Goal: Task Accomplishment & Management: Manage account settings

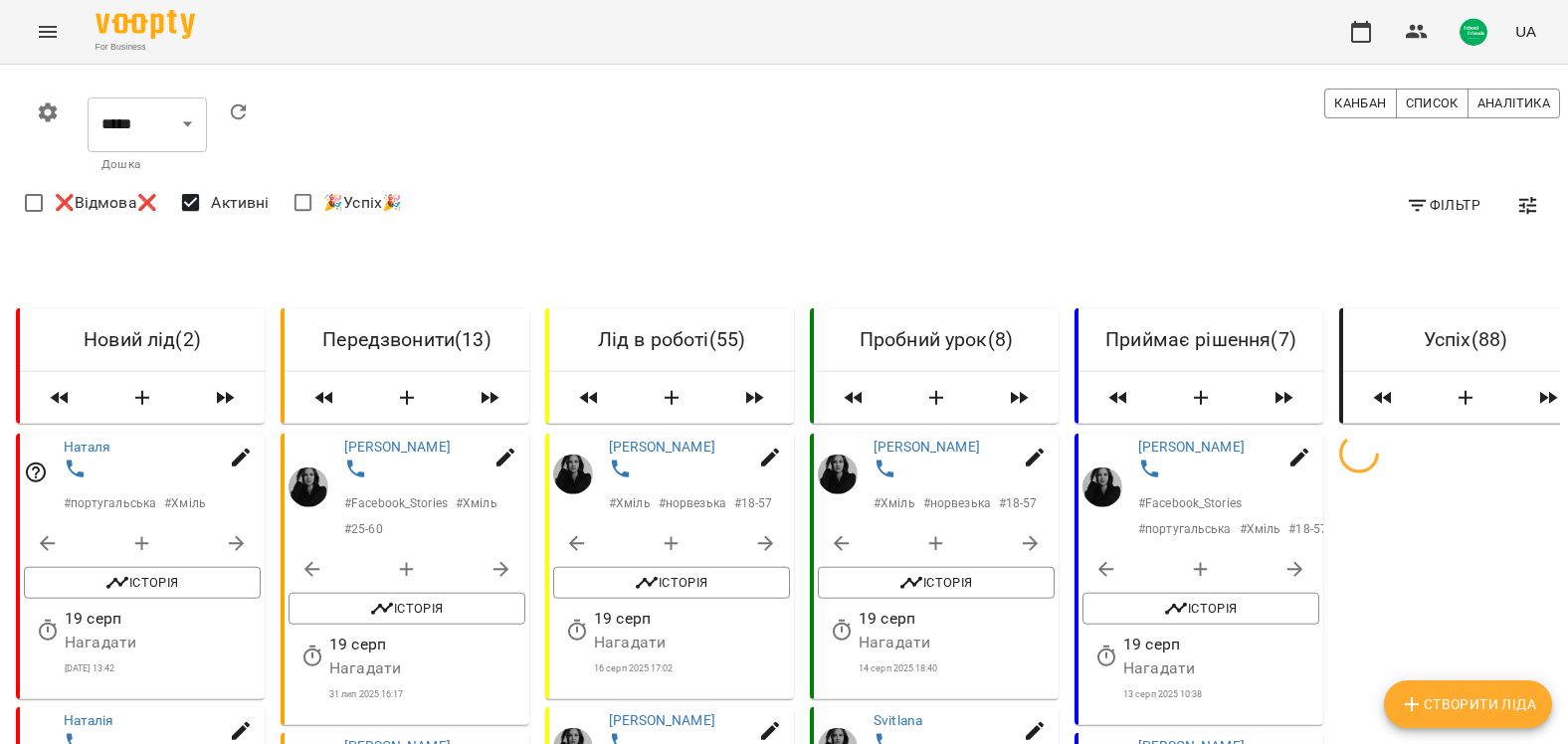
click at [1443, 202] on span "Фільтр" at bounding box center [1443, 205] width 75 height 24
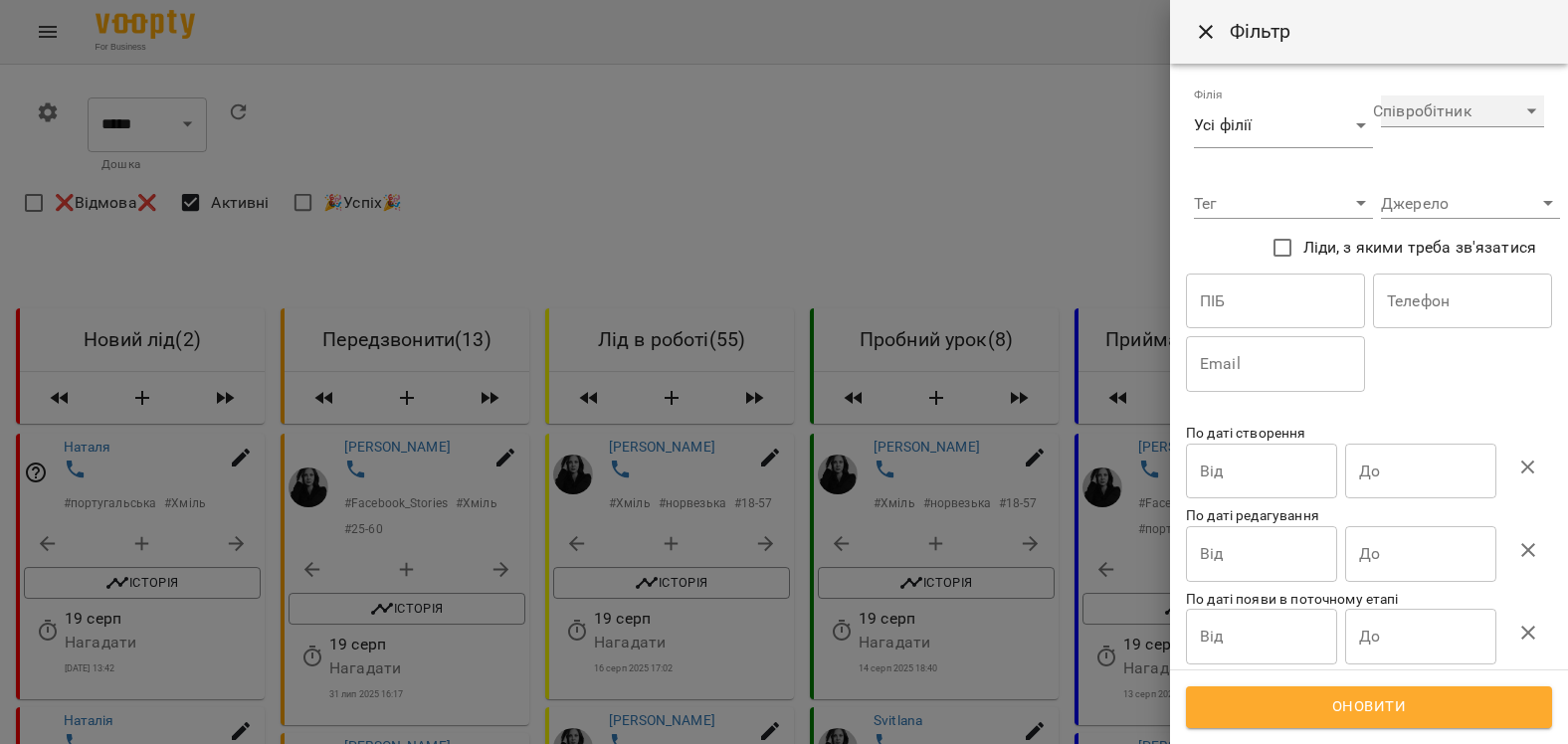
click at [1408, 119] on select "**********" at bounding box center [1462, 112] width 163 height 32
select select "**********"
click at [1381, 96] on select "**********" at bounding box center [1462, 112] width 163 height 32
click at [1338, 706] on span "Оновити" at bounding box center [1369, 707] width 323 height 26
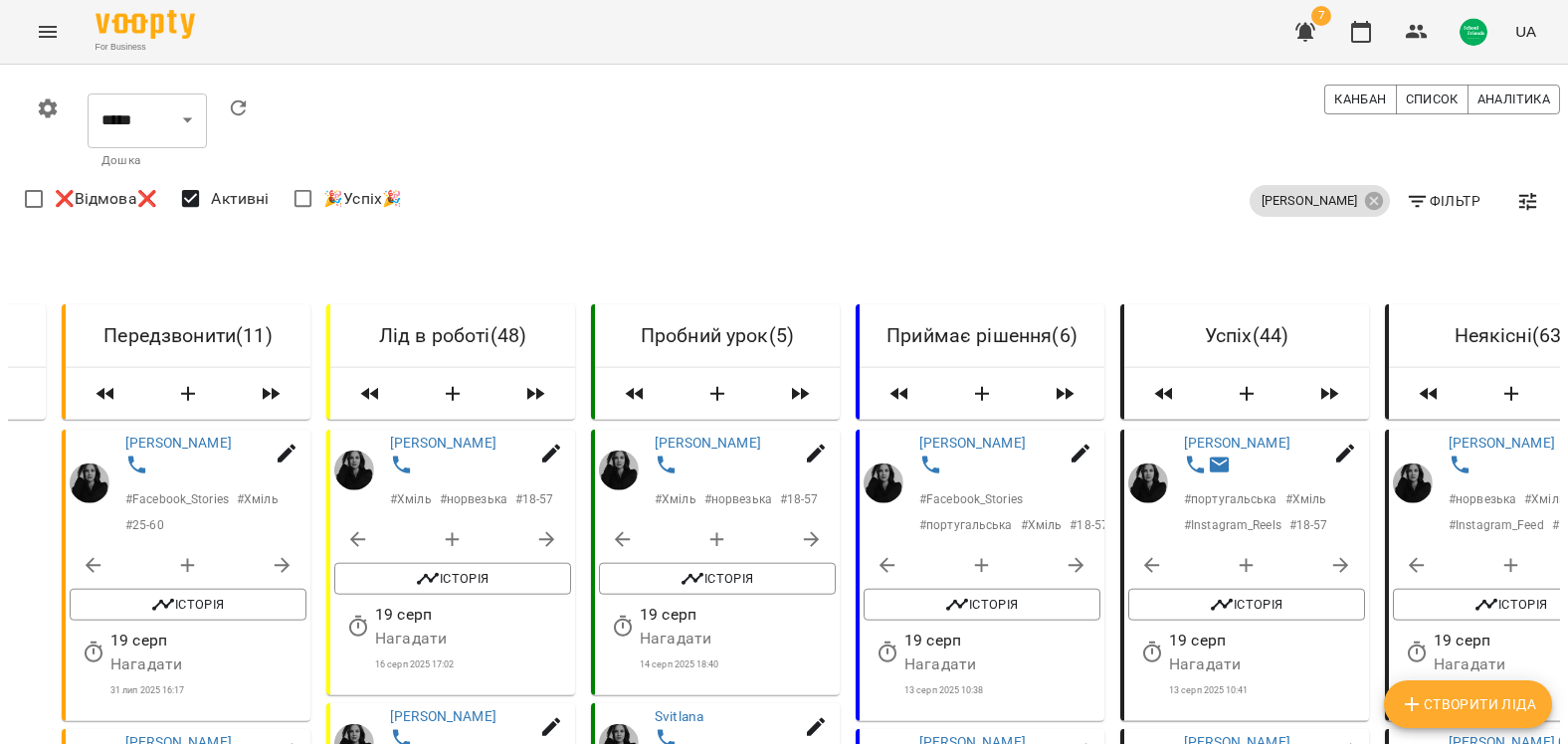
scroll to position [199, 0]
click at [992, 593] on span "Історія" at bounding box center [982, 605] width 217 height 24
click at [988, 593] on span "Історія" at bounding box center [982, 605] width 217 height 24
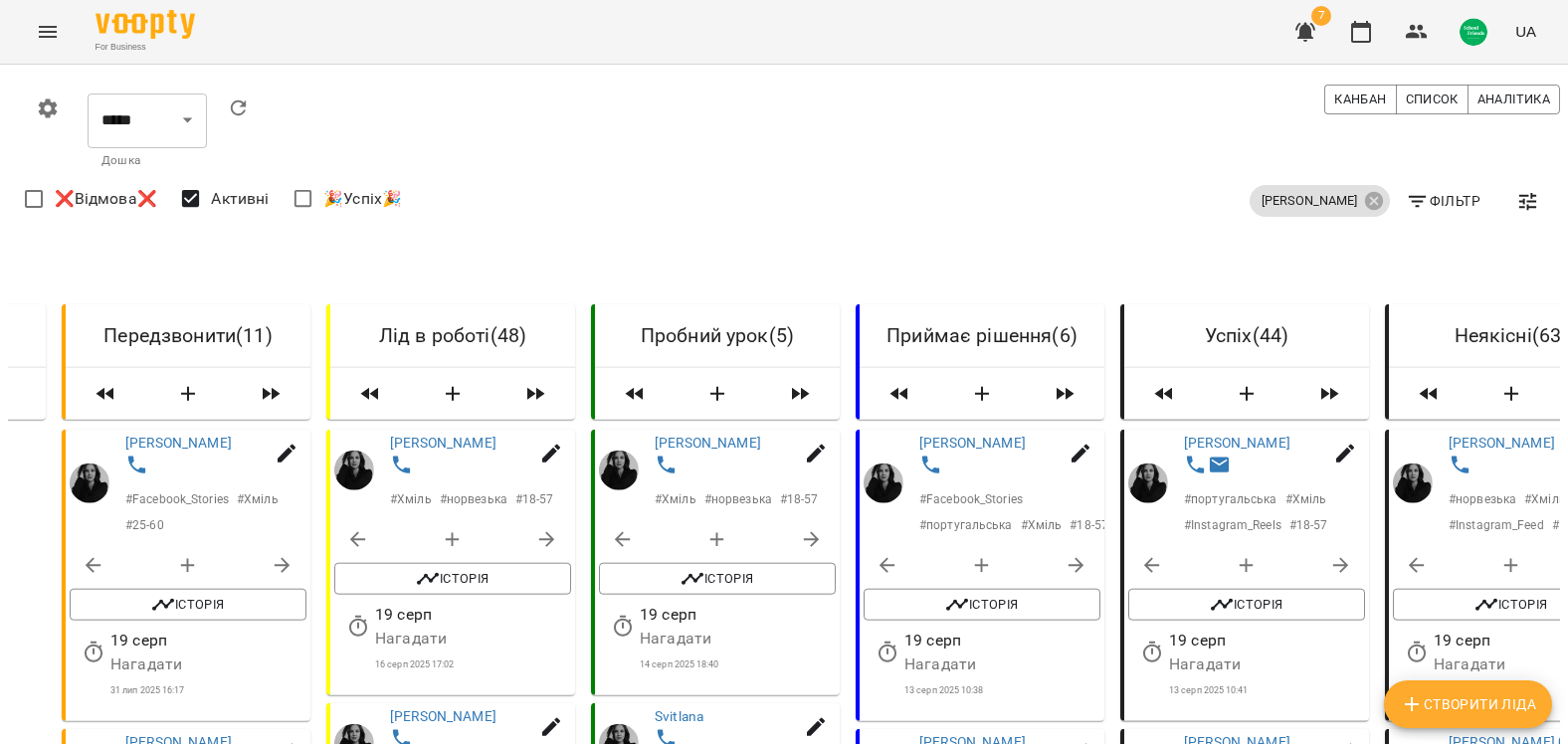
scroll to position [1393, 0]
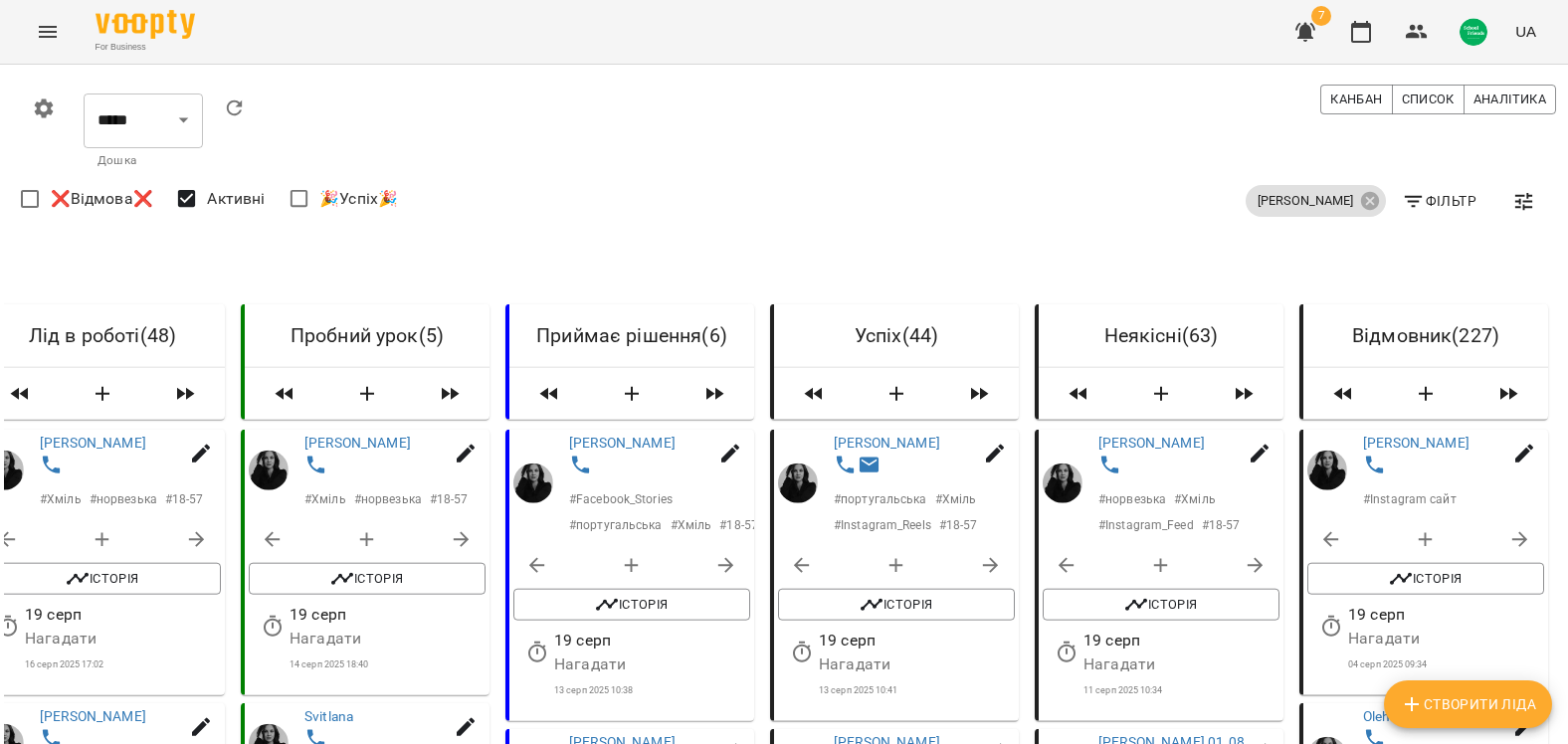
scroll to position [896, 4]
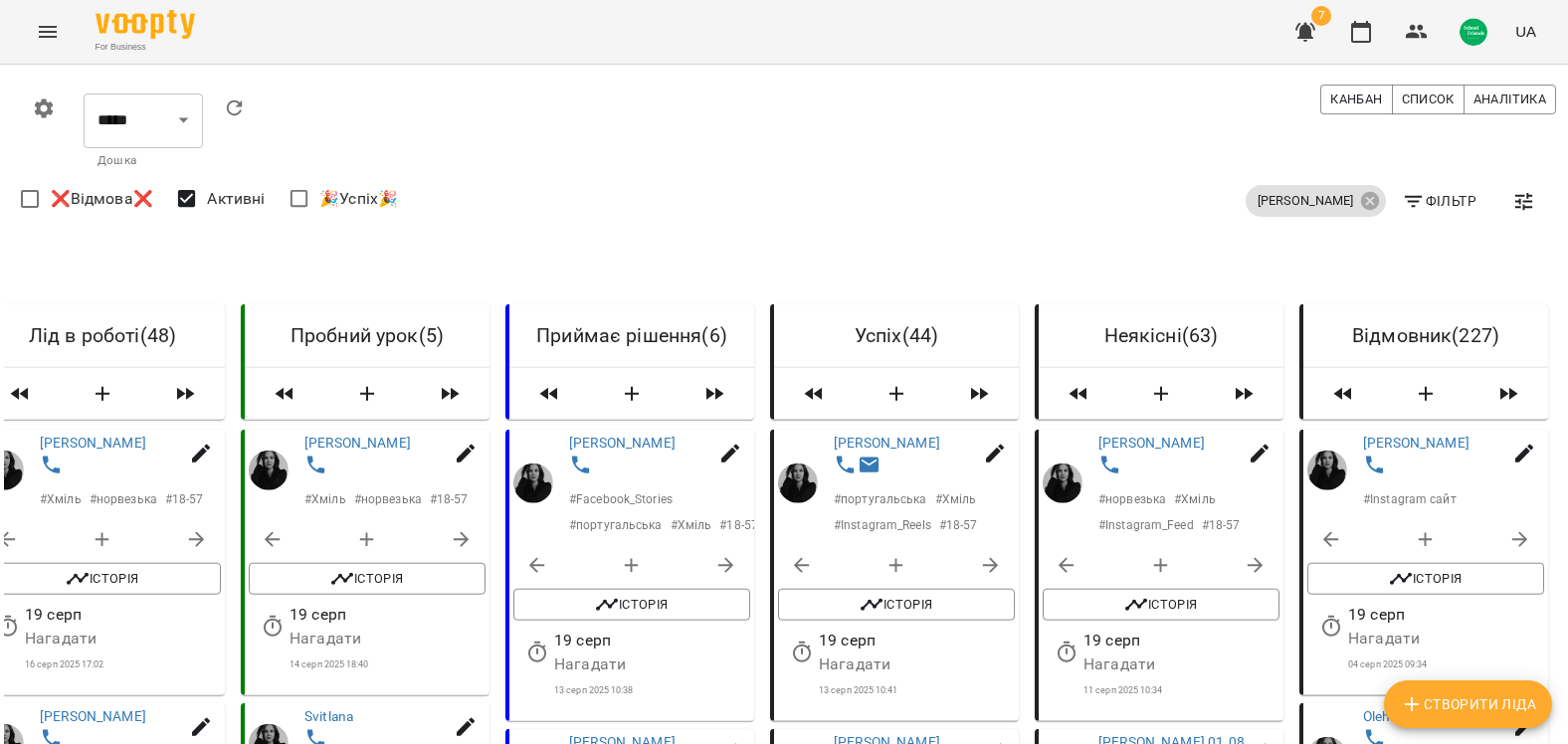
click at [1443, 563] on button "Історія" at bounding box center [1425, 579] width 237 height 32
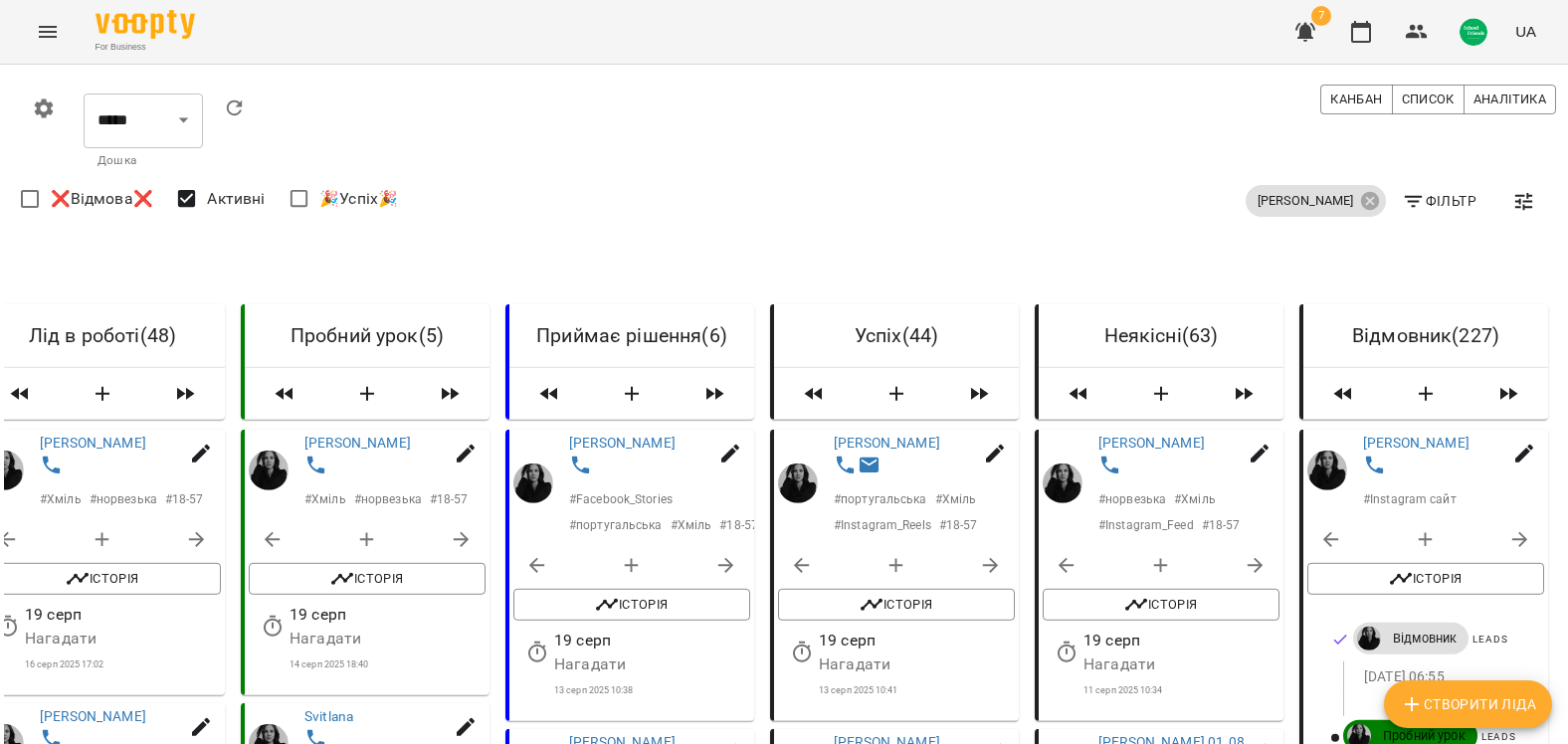
scroll to position [398, 4]
click at [1439, 567] on span "Історія" at bounding box center [1425, 579] width 217 height 24
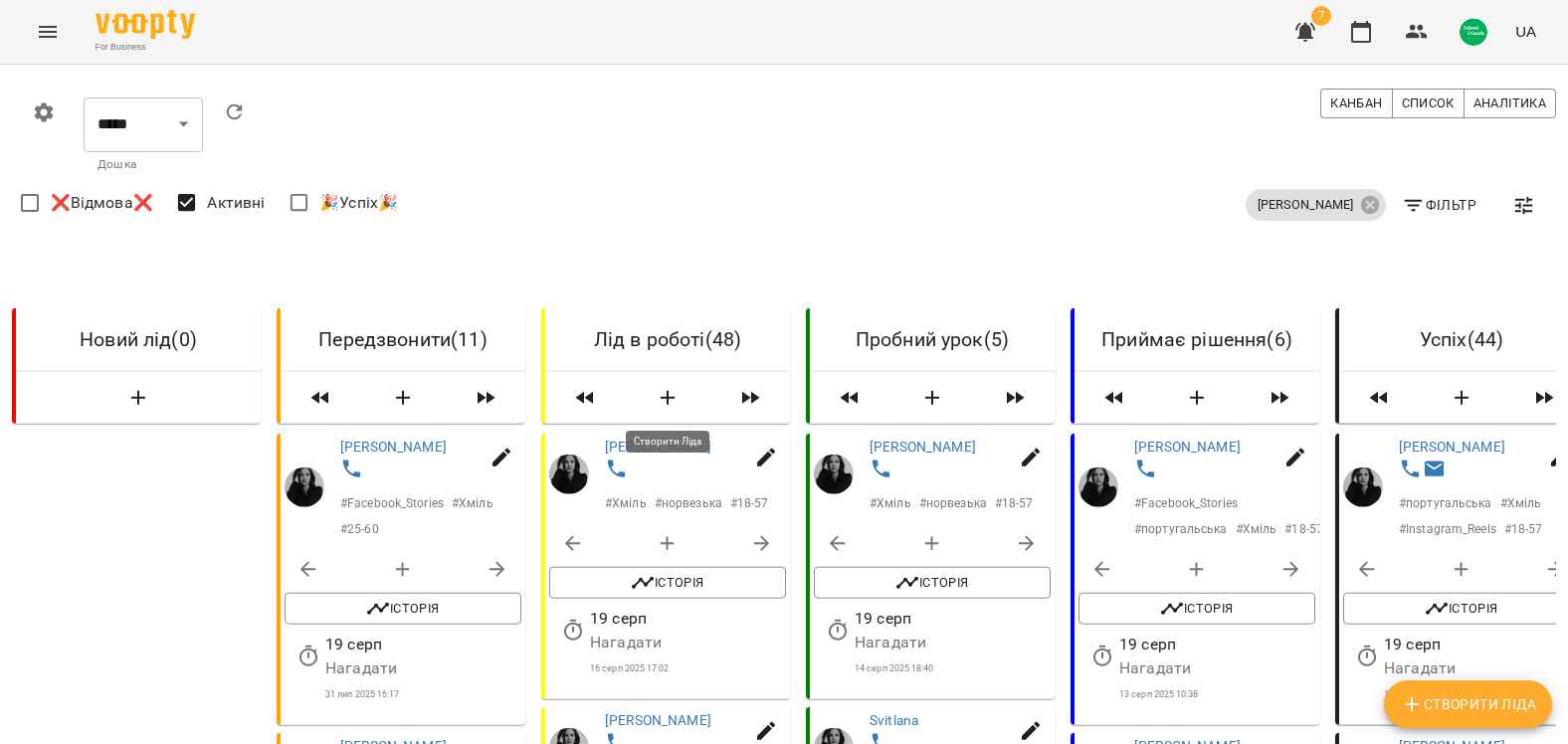
scroll to position [299, 4]
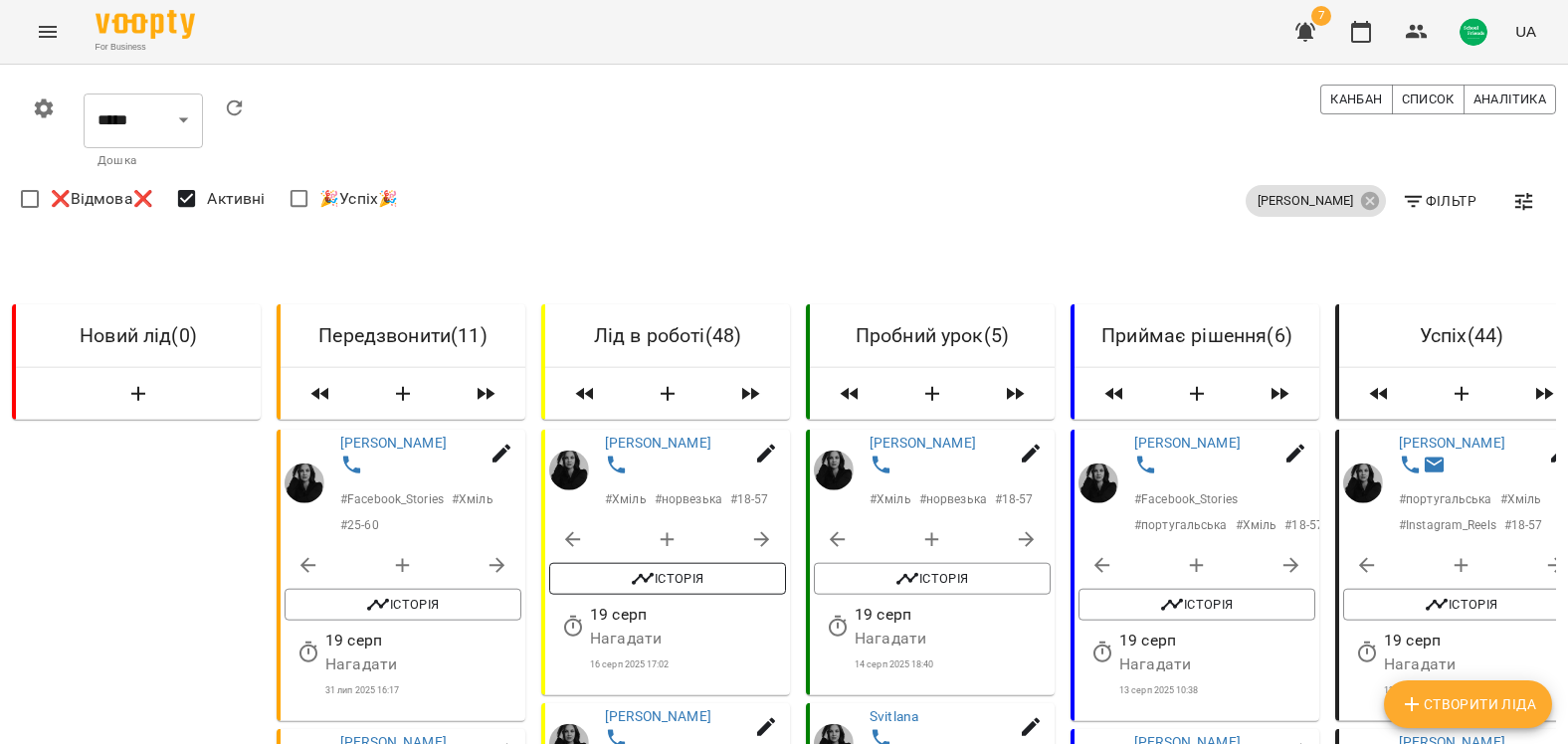
click at [727, 567] on span "Історія" at bounding box center [667, 579] width 217 height 24
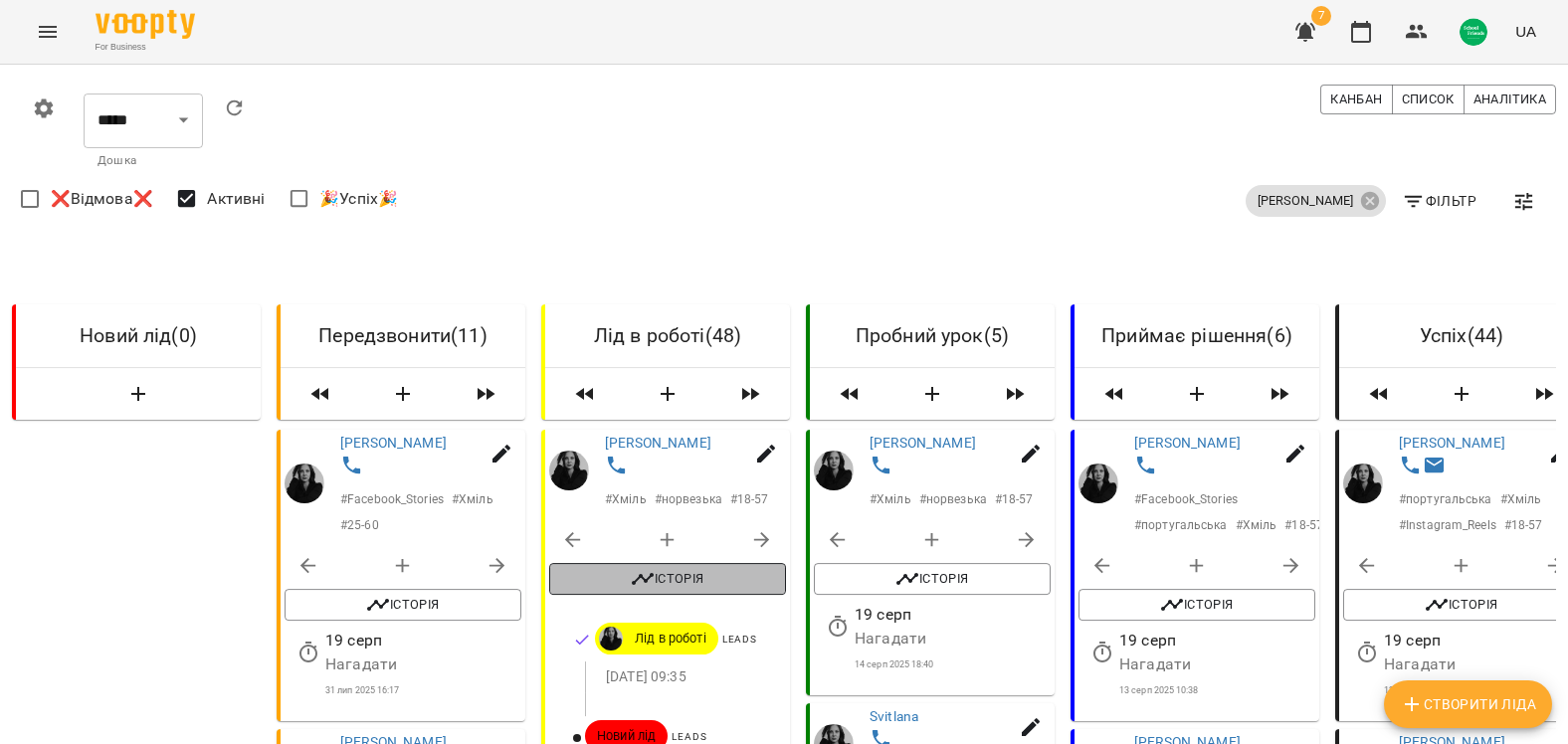
click at [714, 563] on button "Історія" at bounding box center [667, 579] width 237 height 32
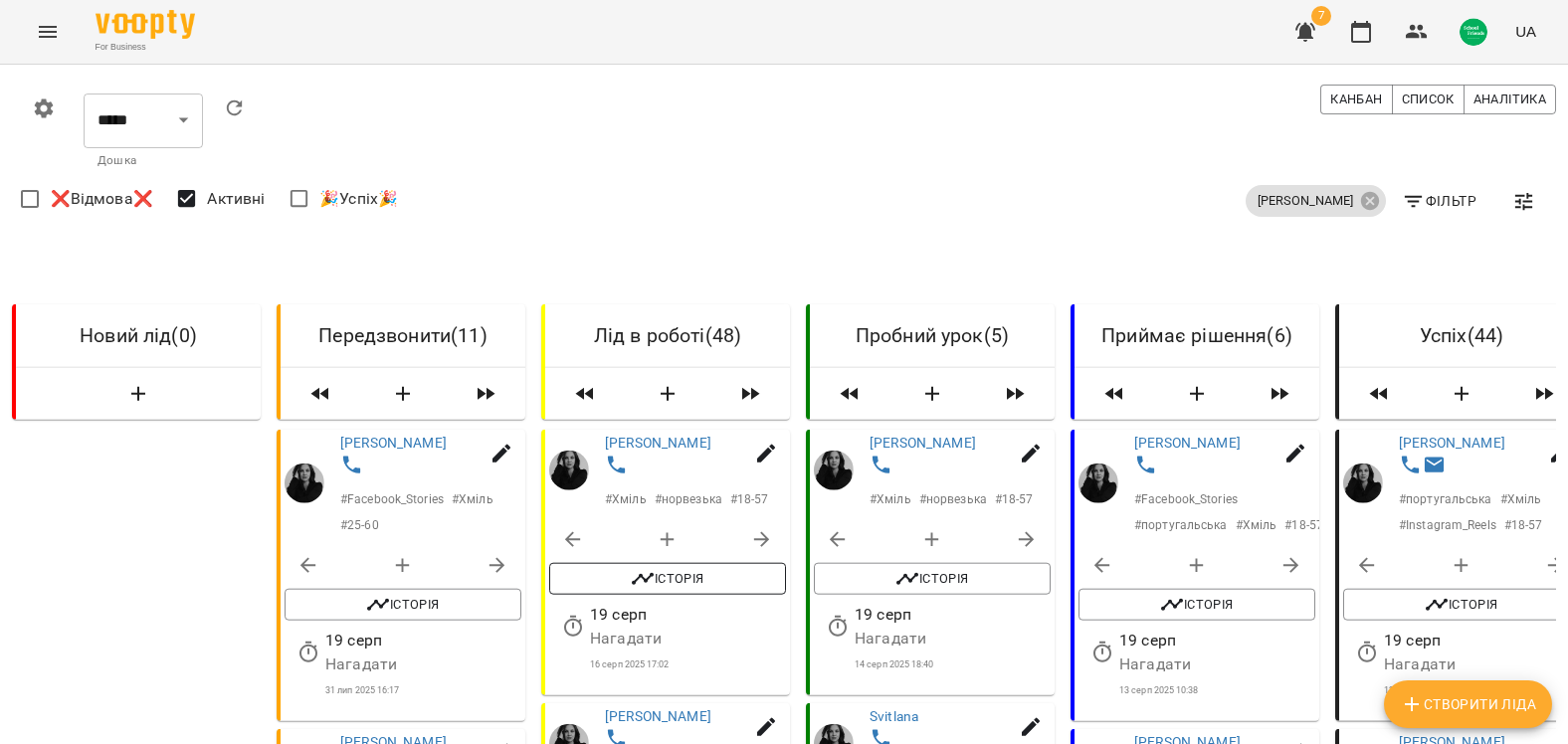
scroll to position [497, 4]
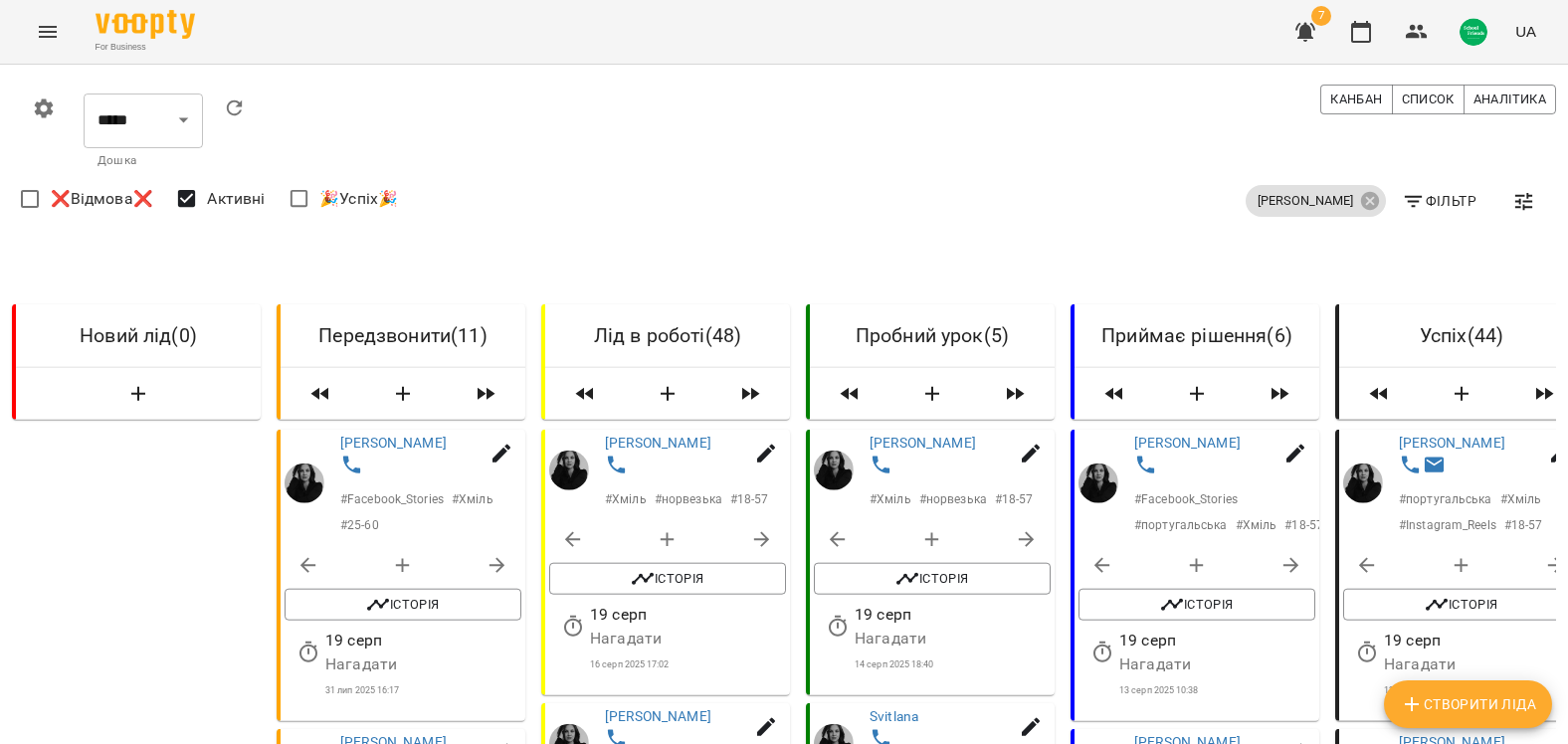
scroll to position [1293, 4]
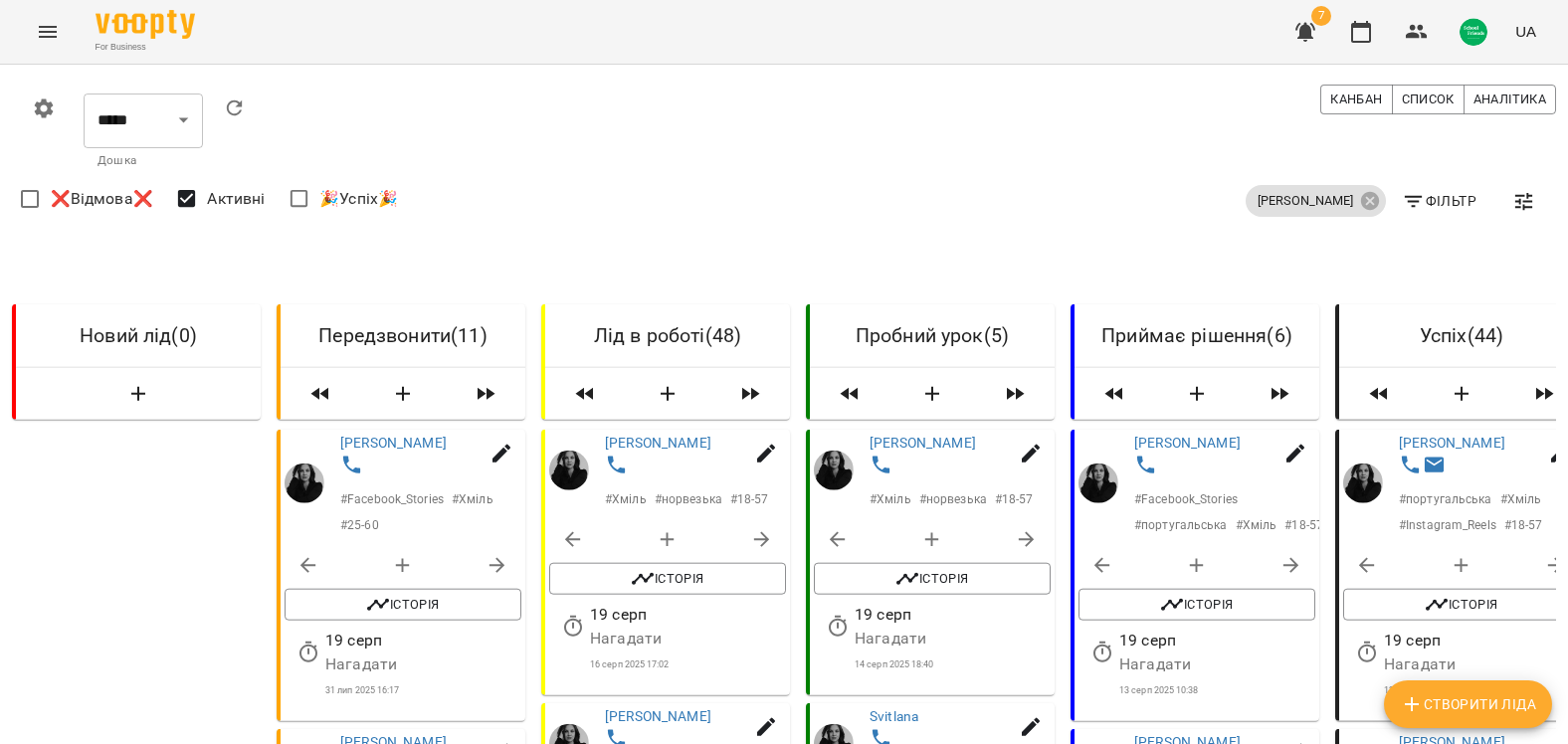
scroll to position [2089, 4]
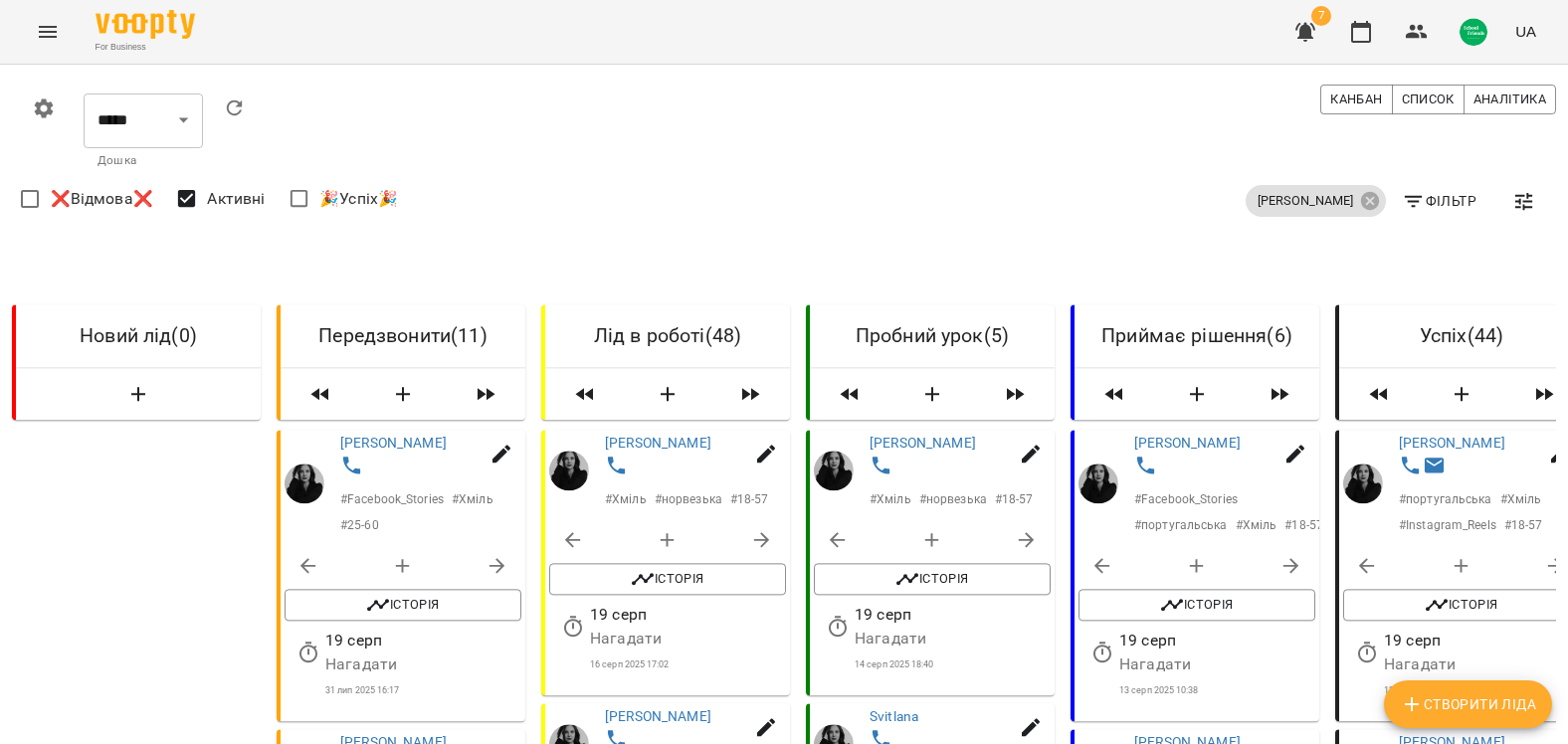
scroll to position [2488, 4]
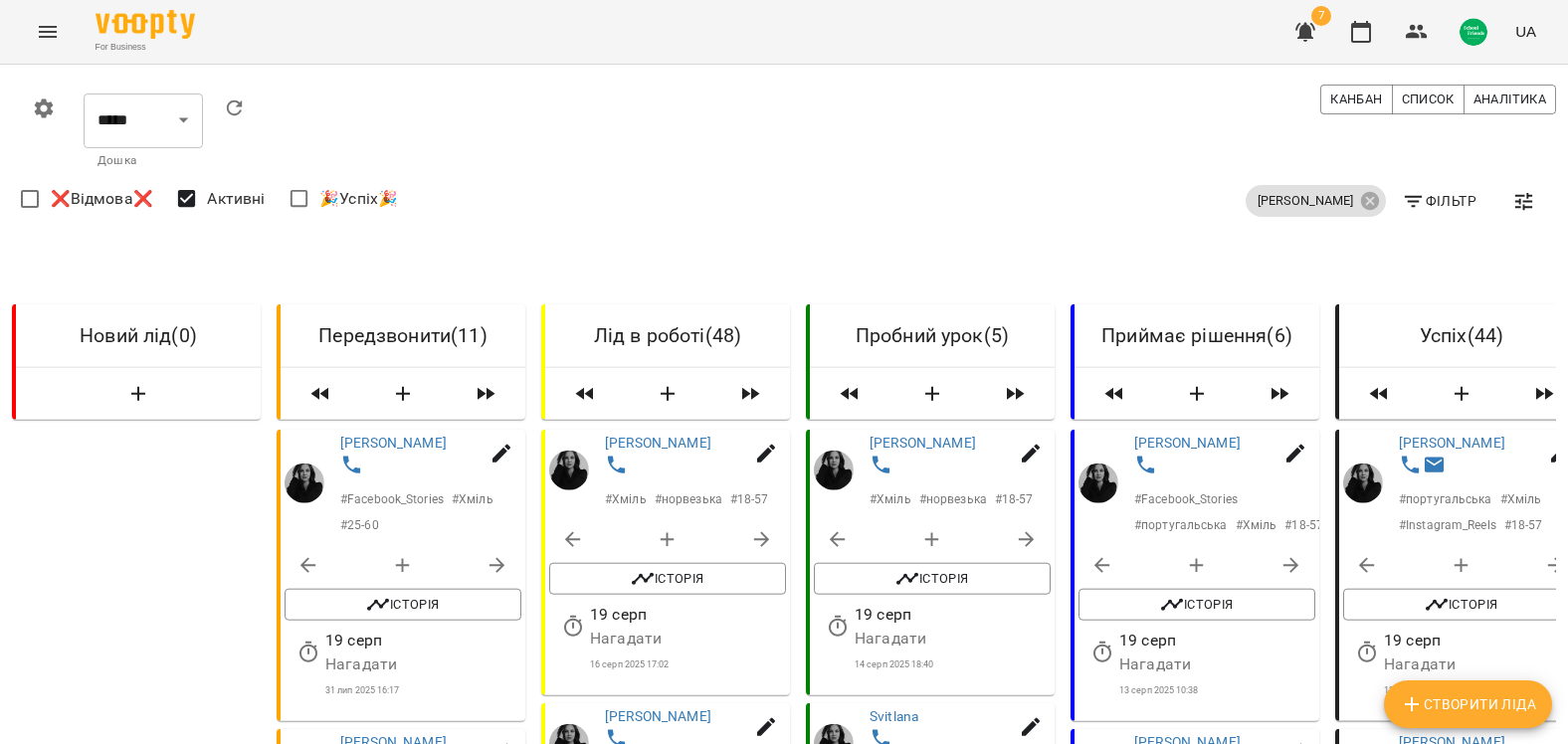
scroll to position [299, 4]
click at [416, 593] on span "Історія" at bounding box center [402, 605] width 217 height 24
click at [407, 593] on span "Історія" at bounding box center [402, 605] width 217 height 24
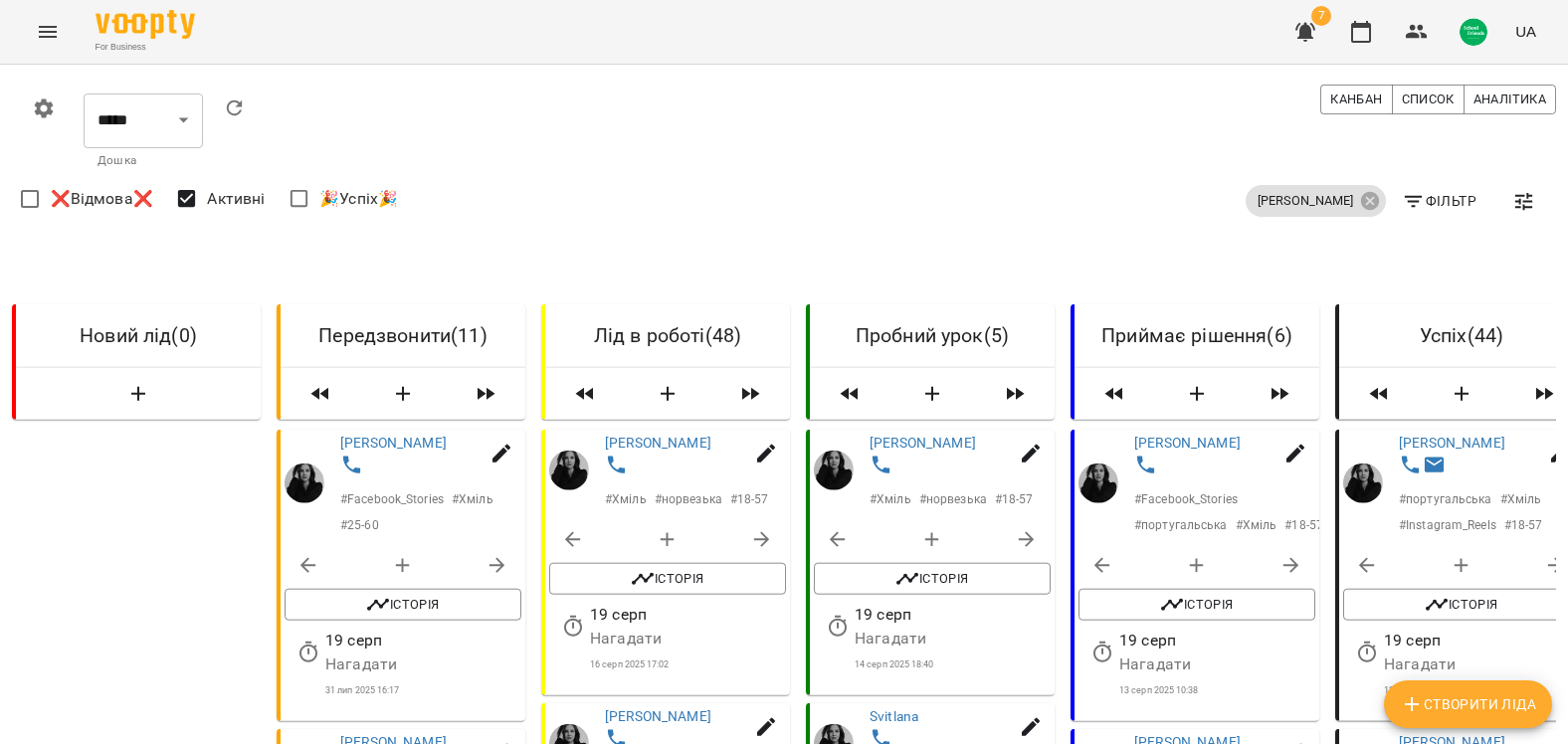
scroll to position [1293, 4]
drag, startPoint x: 427, startPoint y: 450, endPoint x: 441, endPoint y: 362, distance: 89.1
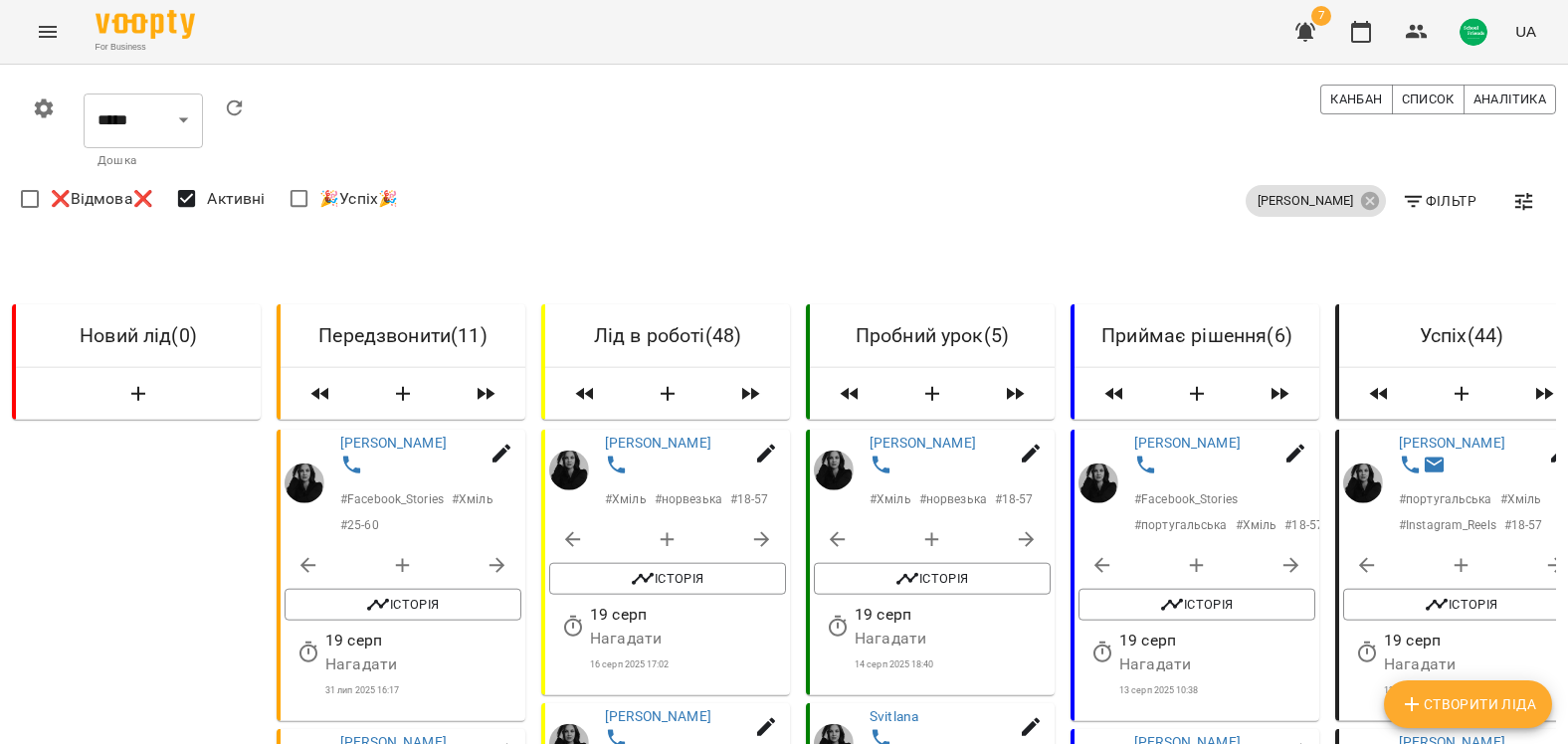
scroll to position [1692, 4]
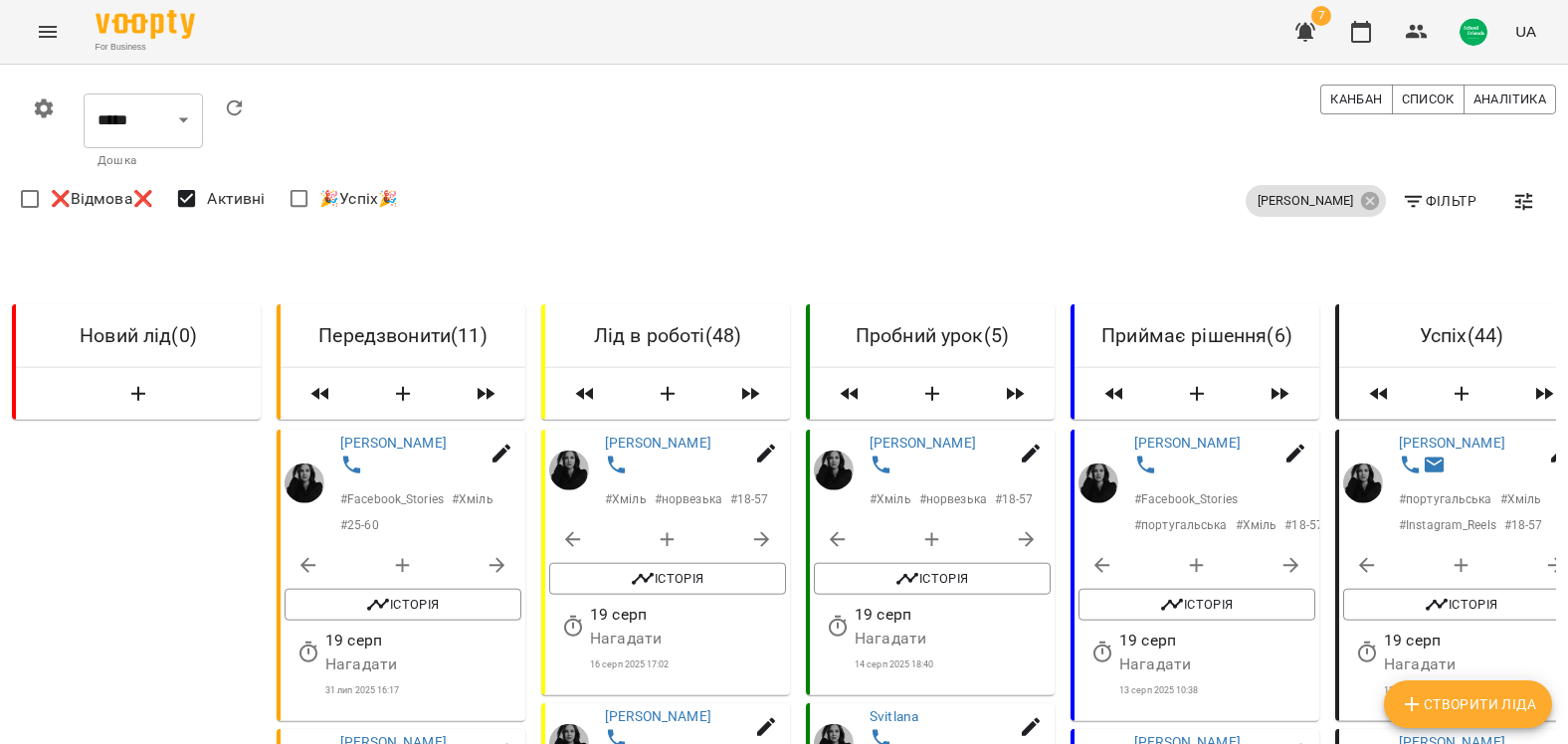
scroll to position [2786, 4]
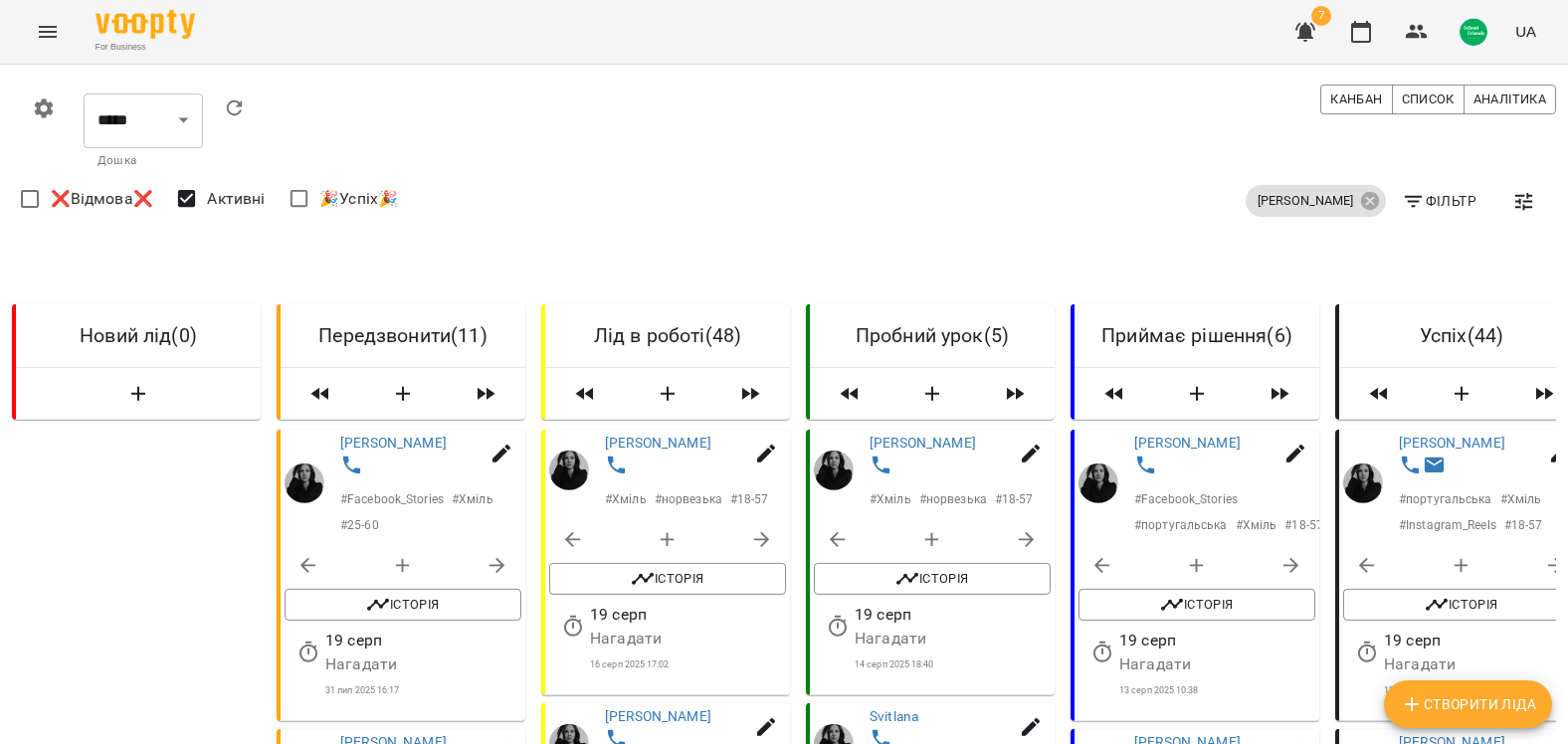
scroll to position [13353, 4]
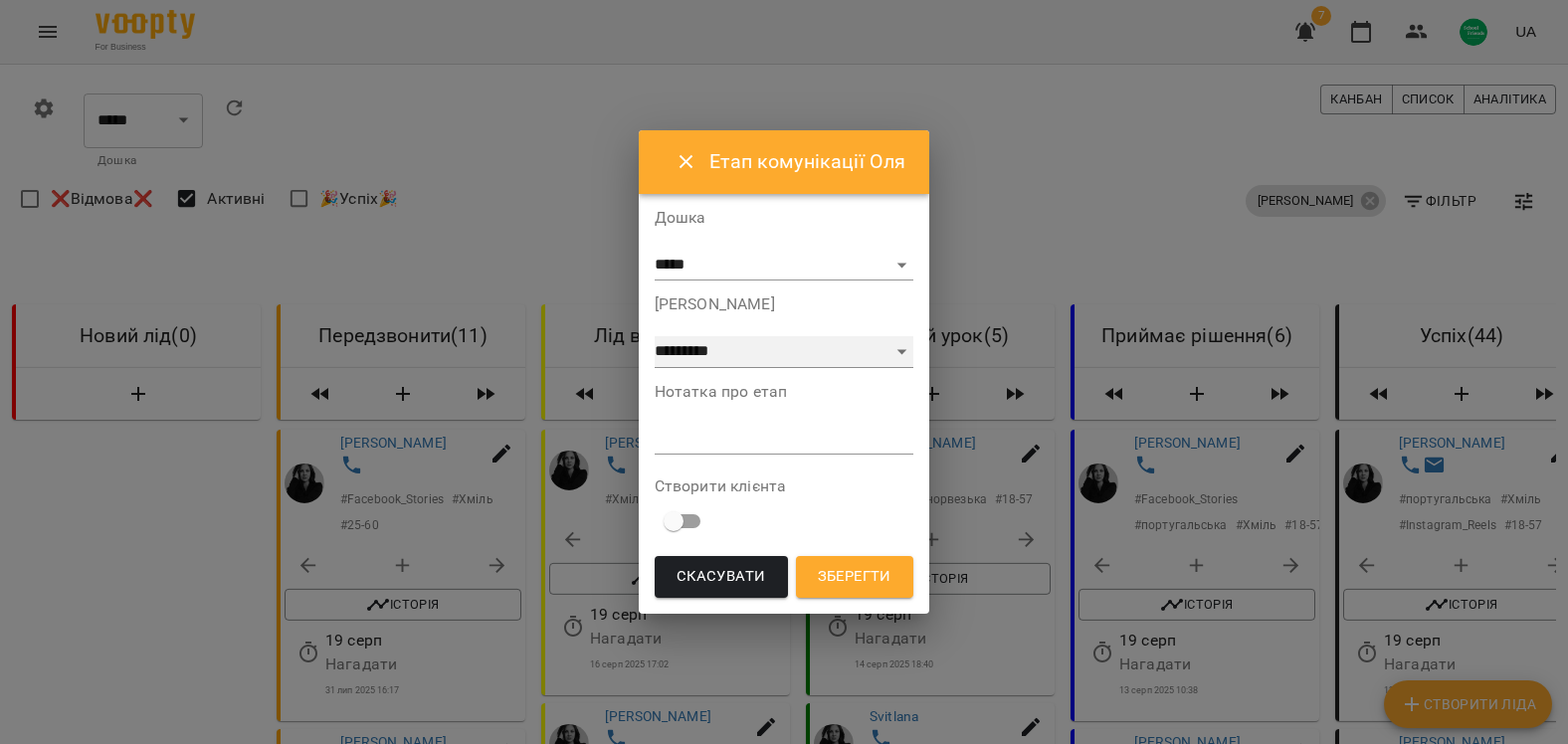
click at [881, 345] on select "**********" at bounding box center [785, 353] width 260 height 32
click at [655, 369] on select "**********" at bounding box center [785, 353] width 260 height 32
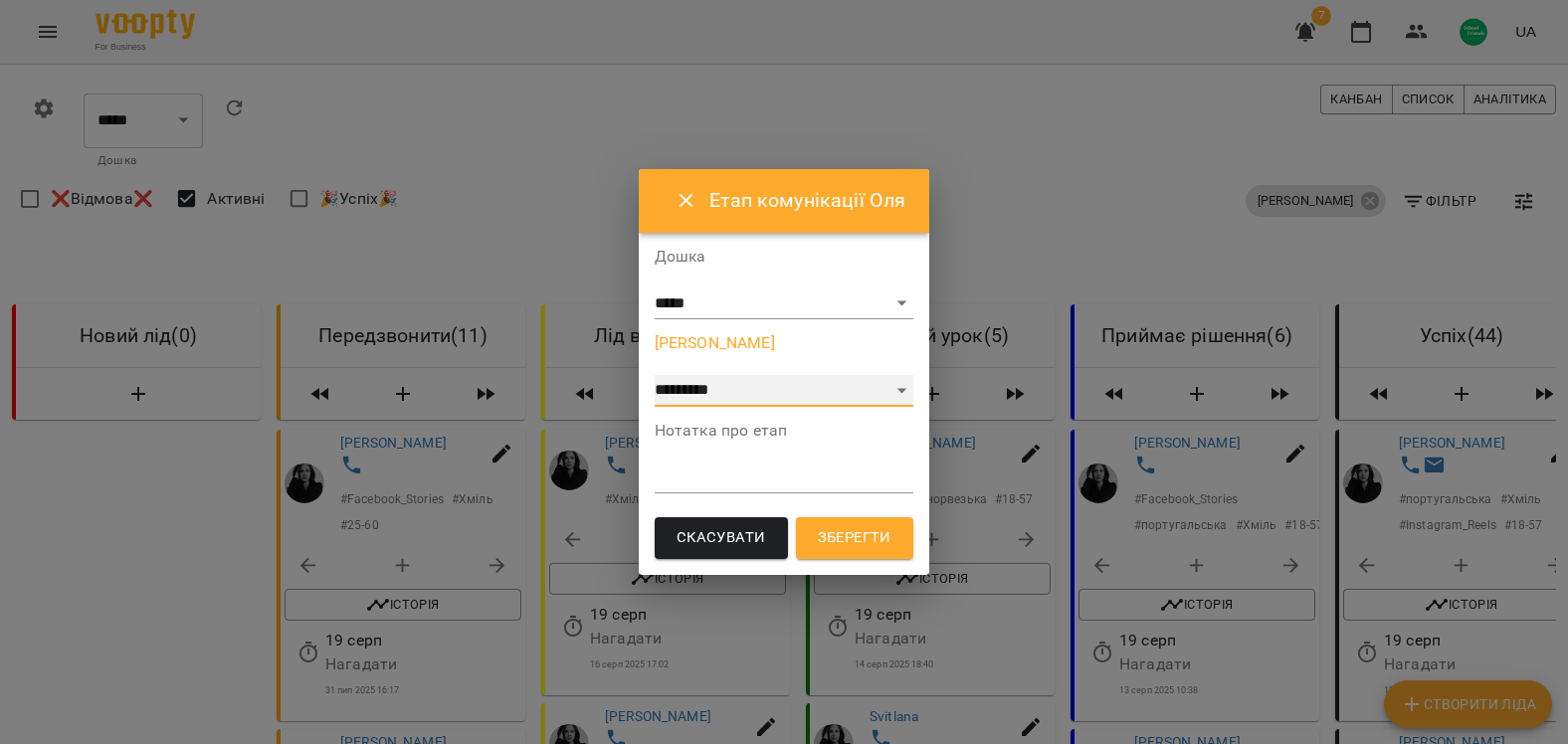
click at [814, 388] on select "**********" at bounding box center [785, 391] width 260 height 32
select select "*"
click at [655, 375] on select "**********" at bounding box center [785, 391] width 260 height 32
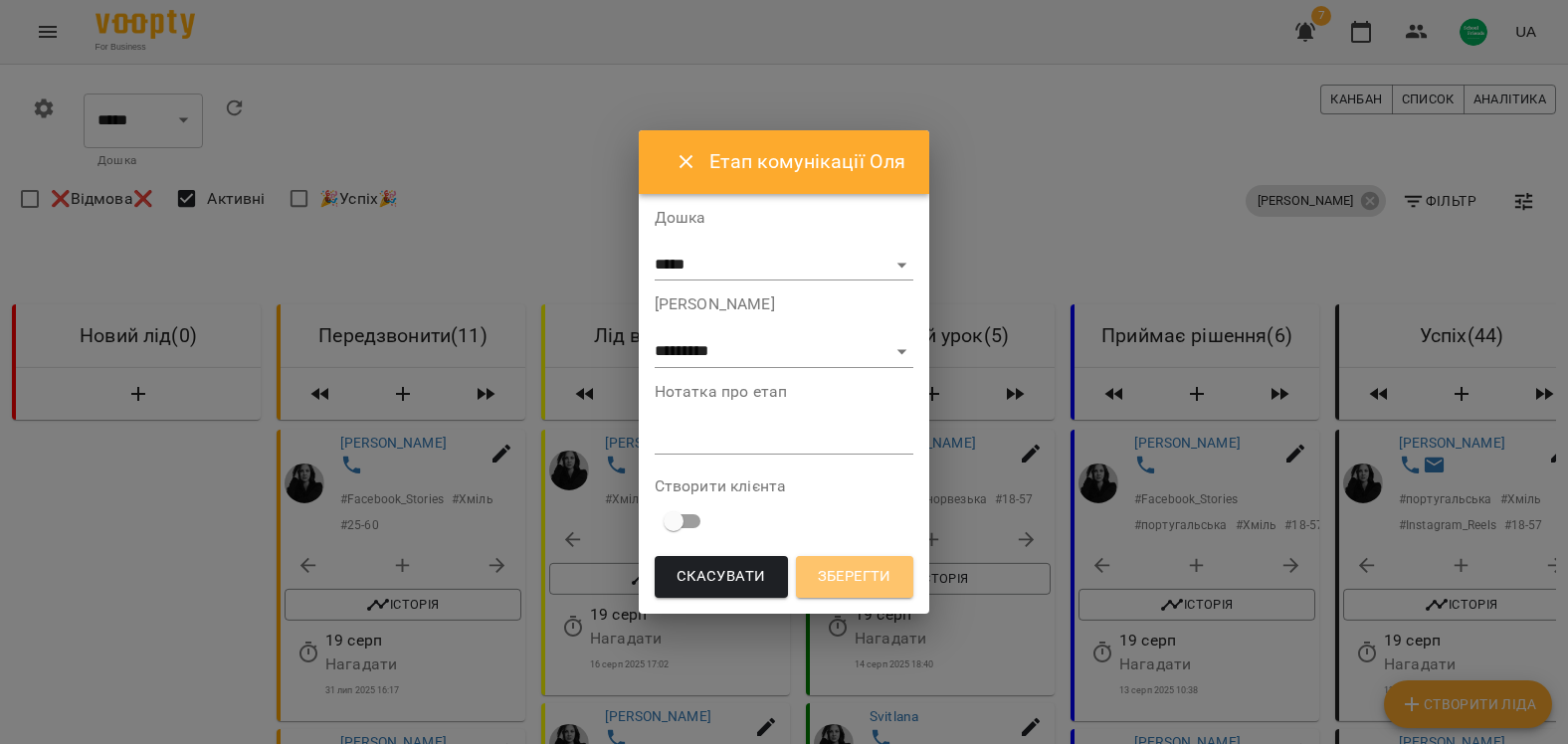
click at [844, 580] on span "Зберегти" at bounding box center [855, 577] width 74 height 26
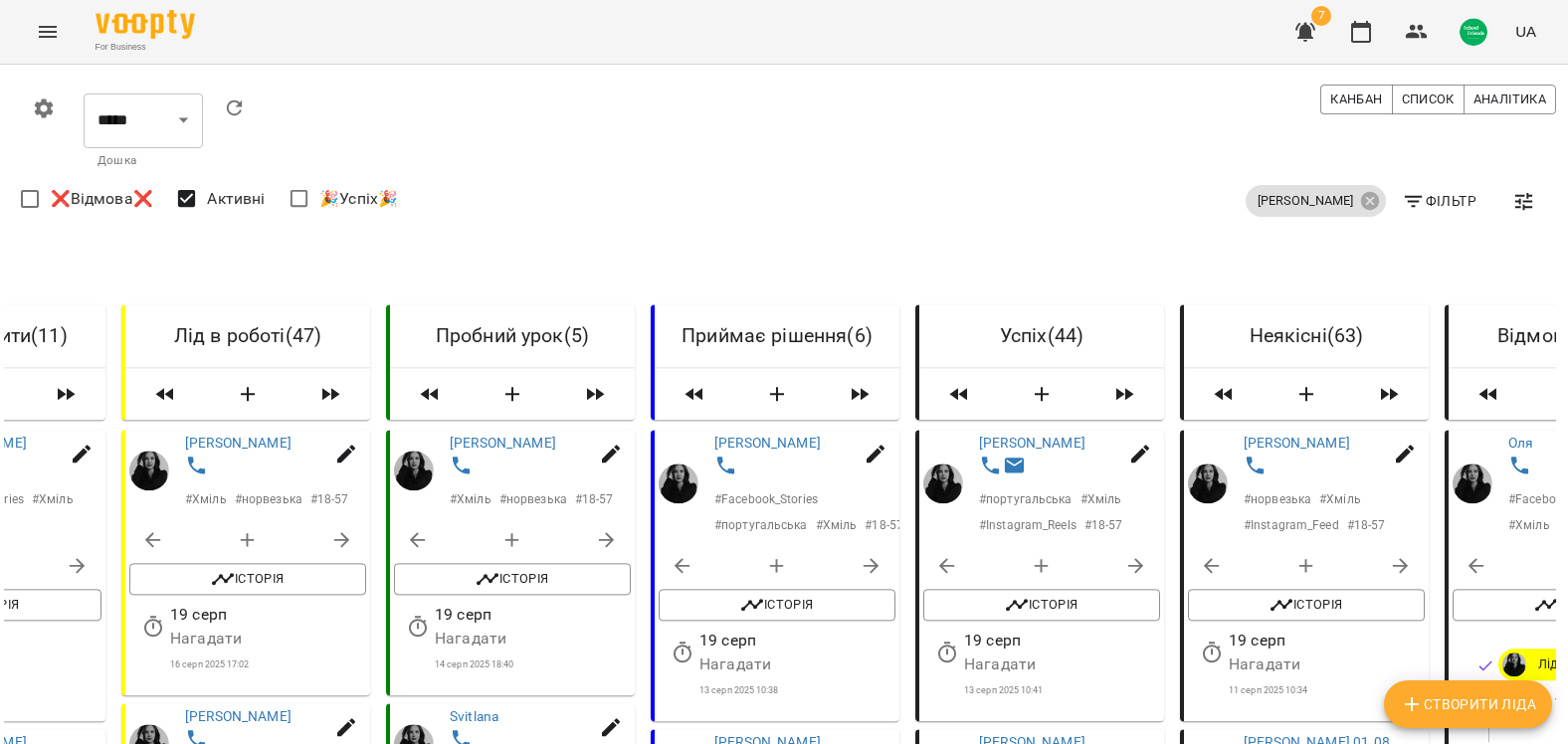
scroll to position [696, 4]
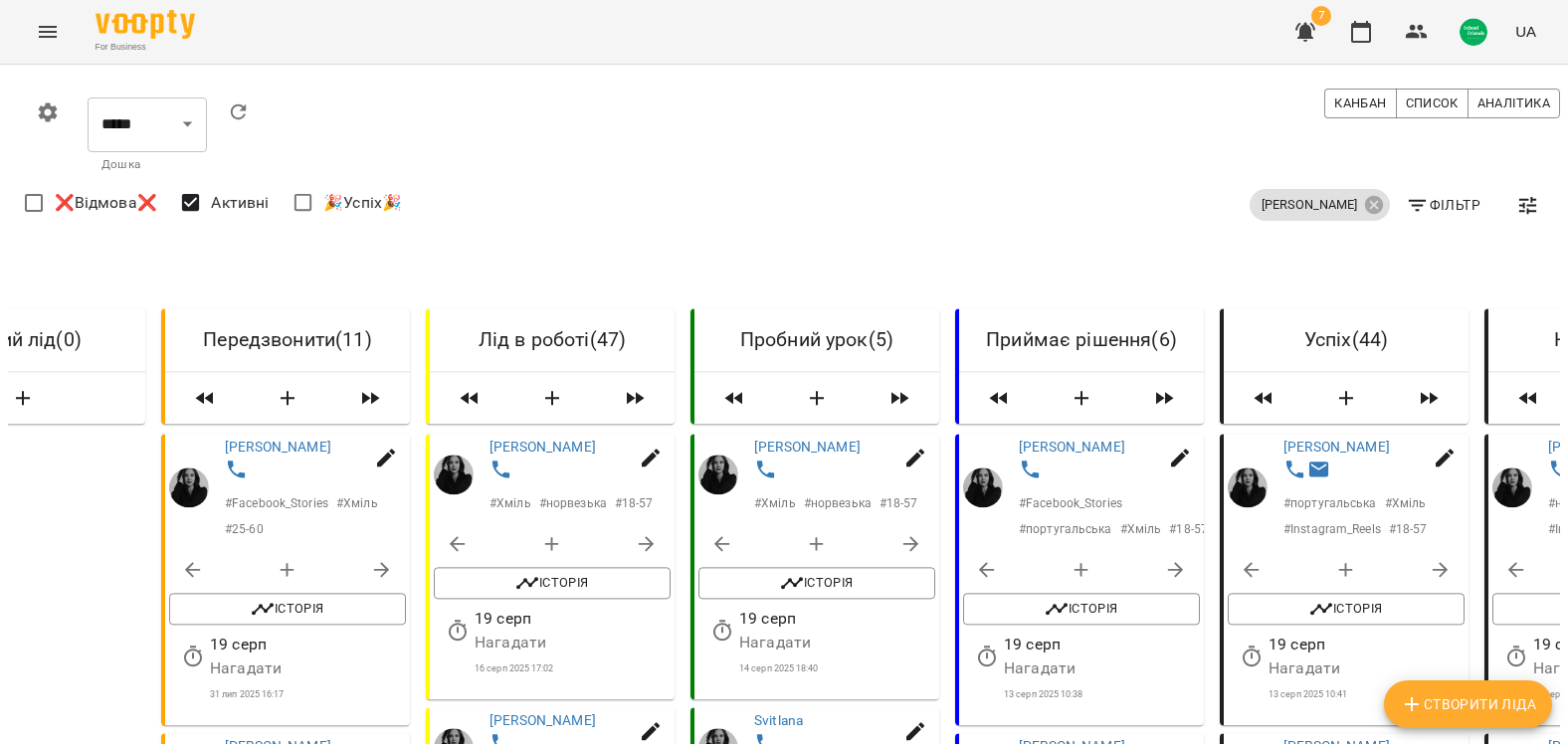
scroll to position [0, 117]
